Goal: Information Seeking & Learning: Learn about a topic

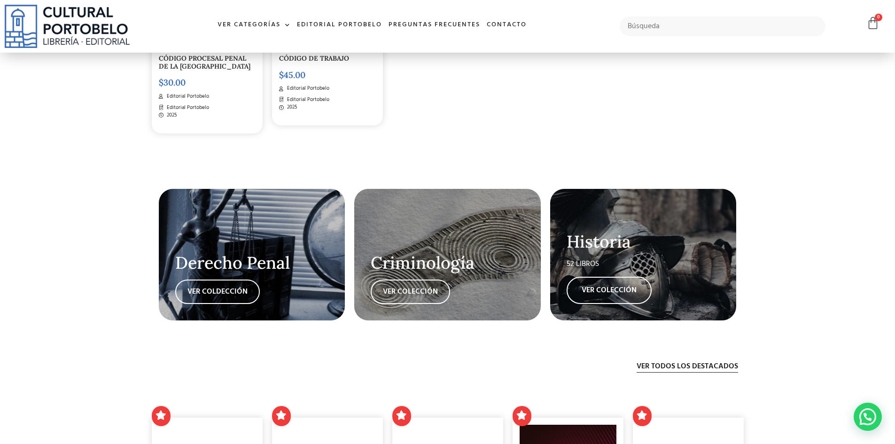
scroll to position [1784, 0]
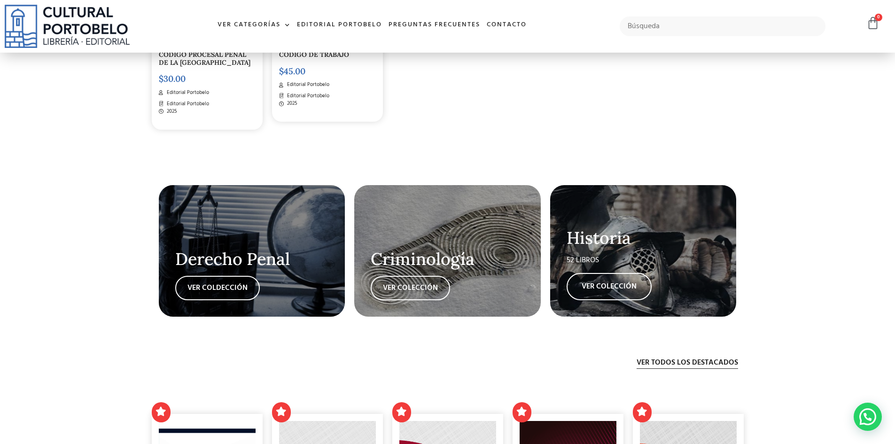
click at [263, 229] on div "Derecho Penal VER COLDECCIÓN" at bounding box center [252, 250] width 186 height 131
click at [222, 288] on link "VER COLDECCIÓN" at bounding box center [217, 288] width 85 height 24
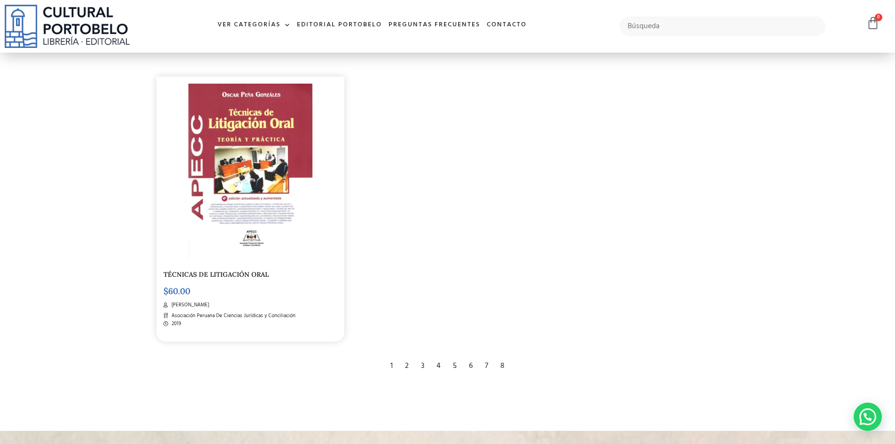
scroll to position [1831, 0]
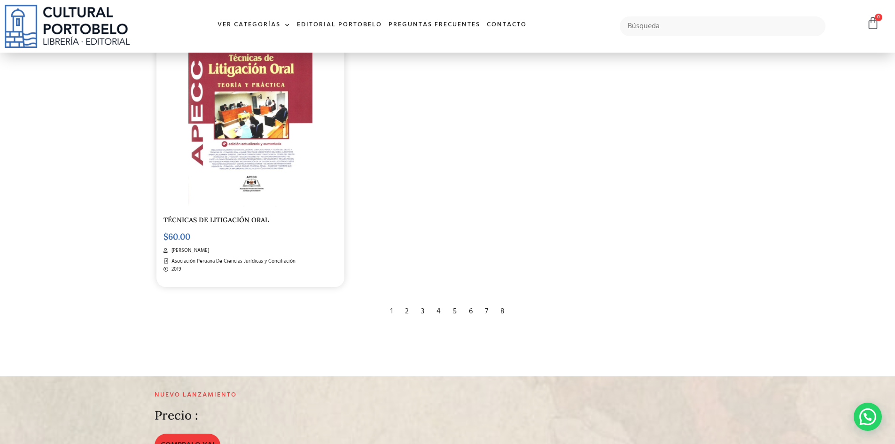
click at [411, 311] on div "2" at bounding box center [406, 311] width 13 height 21
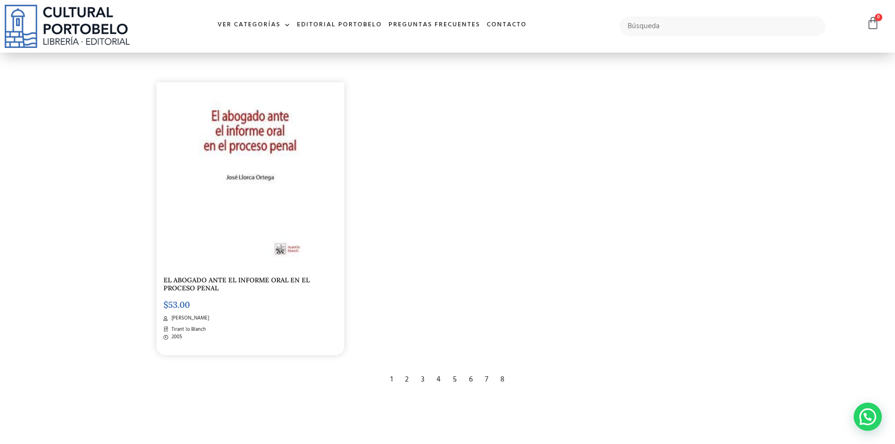
scroll to position [1784, 0]
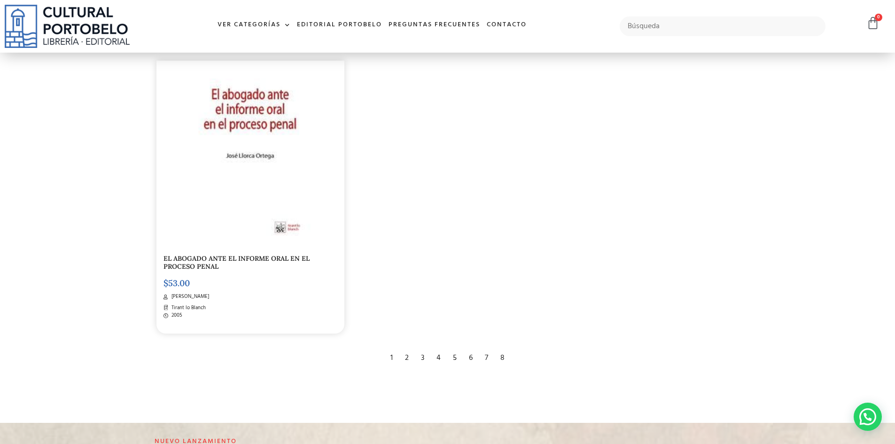
click at [423, 355] on div "3" at bounding box center [422, 357] width 13 height 21
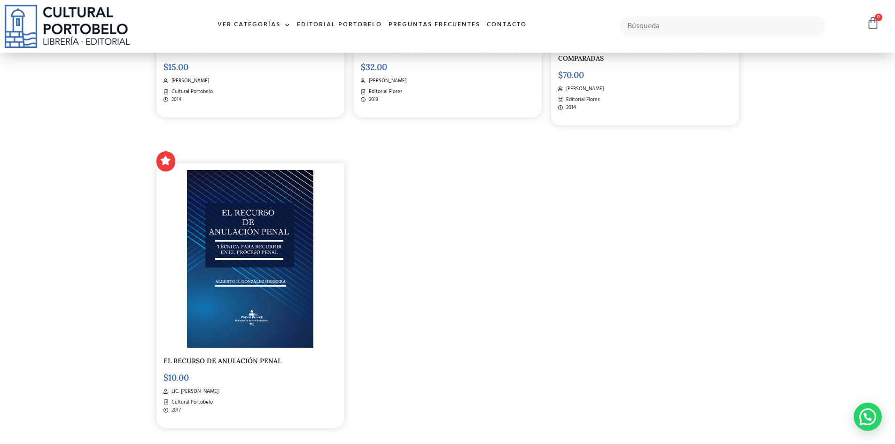
scroll to position [1831, 0]
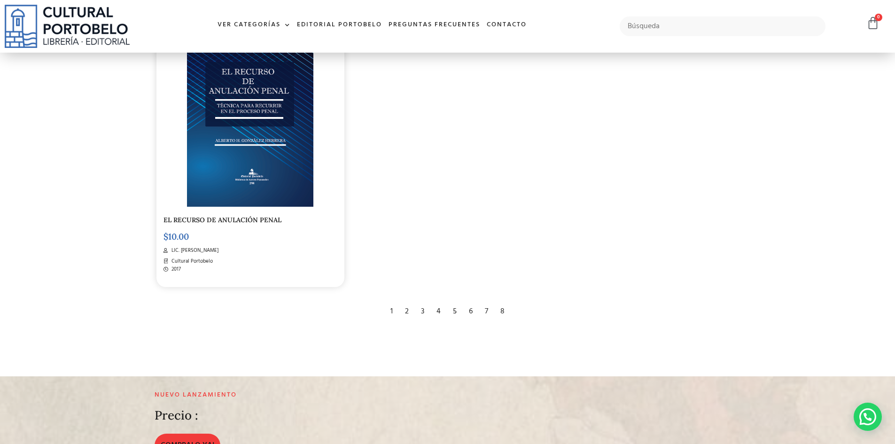
click at [440, 312] on div "4" at bounding box center [439, 311] width 14 height 21
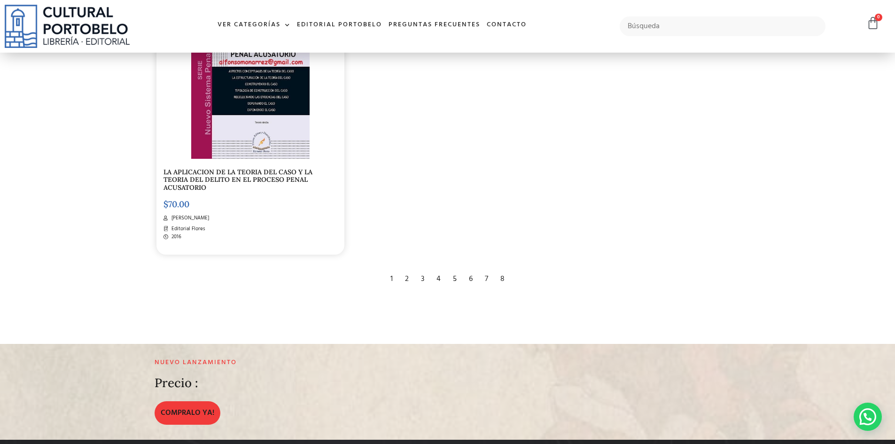
scroll to position [1925, 0]
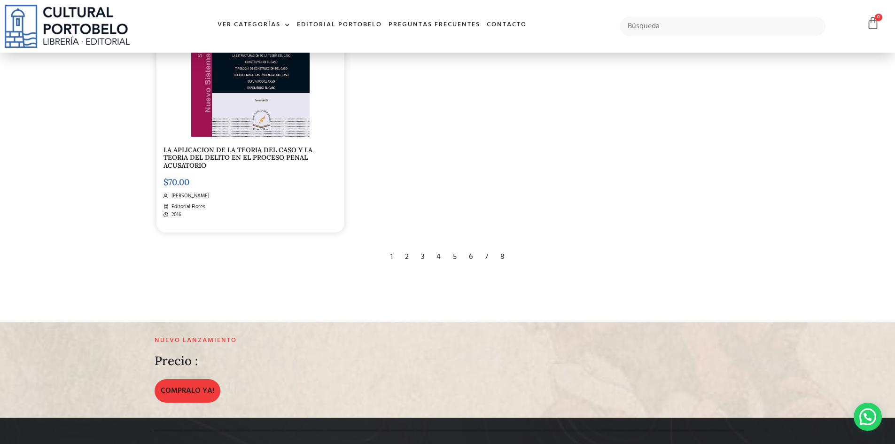
click at [458, 256] on div "5" at bounding box center [454, 257] width 13 height 21
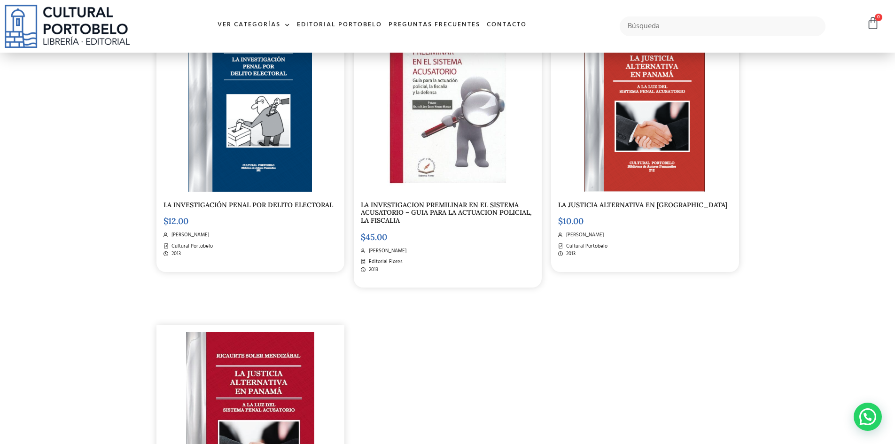
scroll to position [1550, 0]
